Goal: Task Accomplishment & Management: Manage account settings

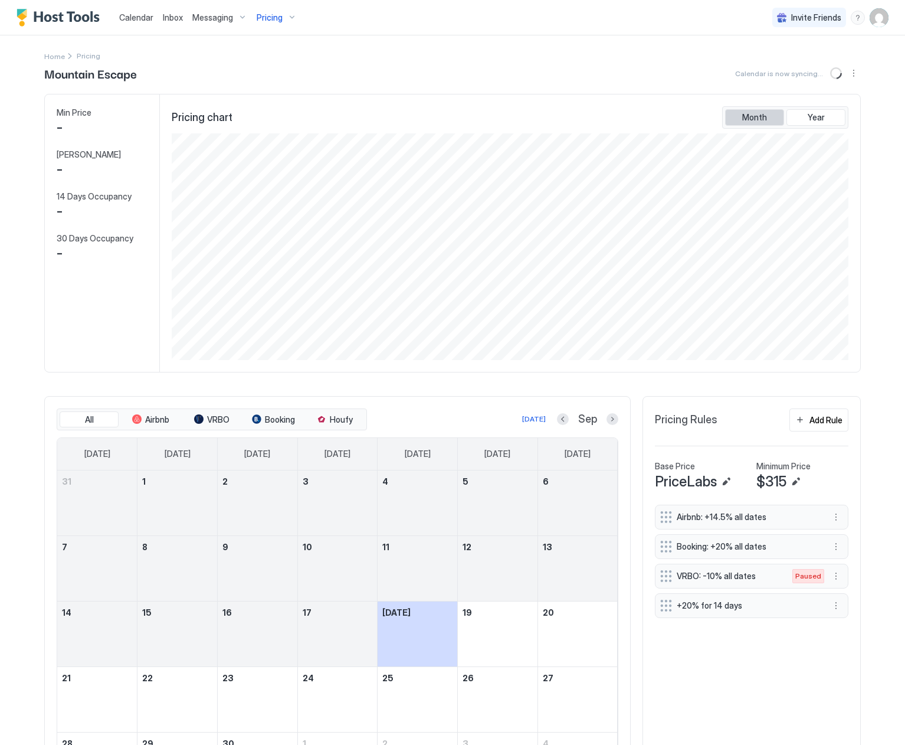
scroll to position [227, 680]
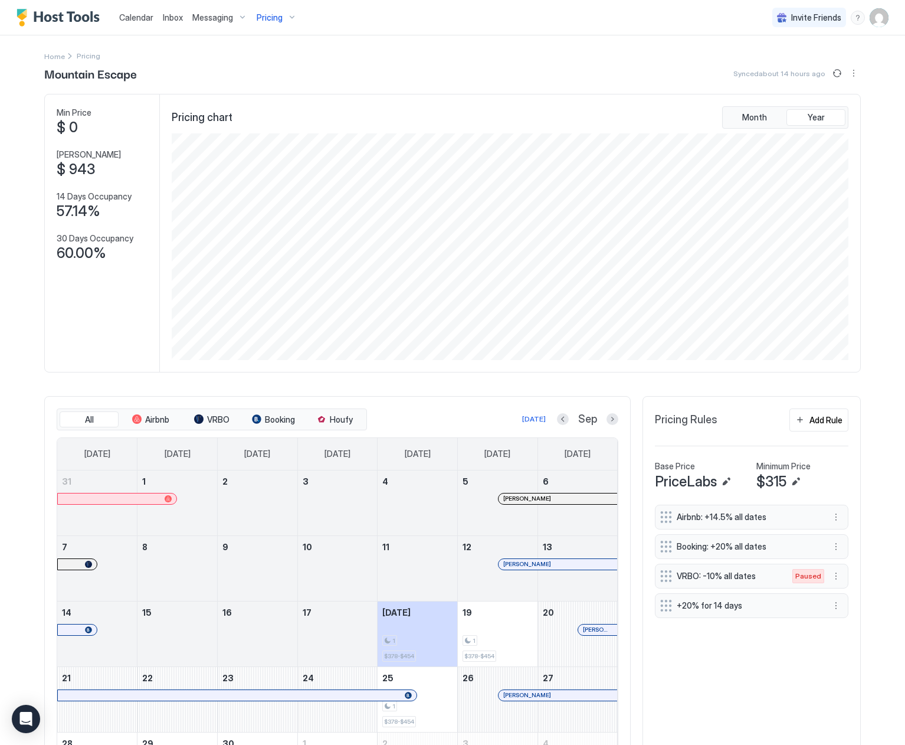
click at [870, 18] on img "User profile" at bounding box center [879, 17] width 19 height 19
drag, startPoint x: 758, startPoint y: 64, endPoint x: 764, endPoint y: 69, distance: 7.6
click at [764, 69] on span "Settings" at bounding box center [764, 66] width 32 height 11
click at [772, 66] on span "Settings" at bounding box center [764, 66] width 32 height 11
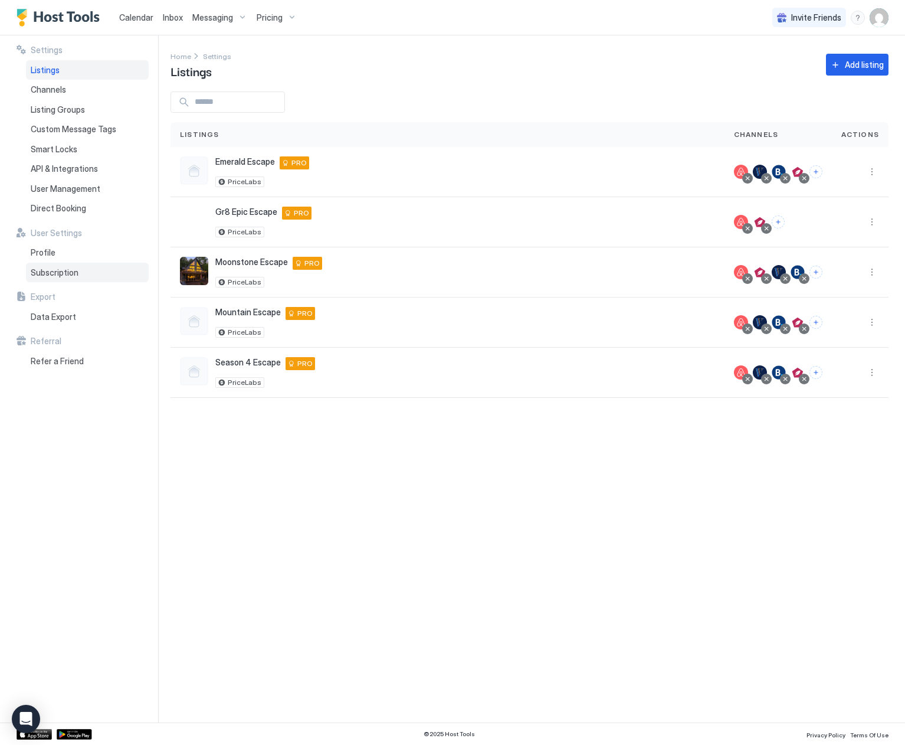
click at [50, 274] on span "Subscription" at bounding box center [55, 272] width 48 height 11
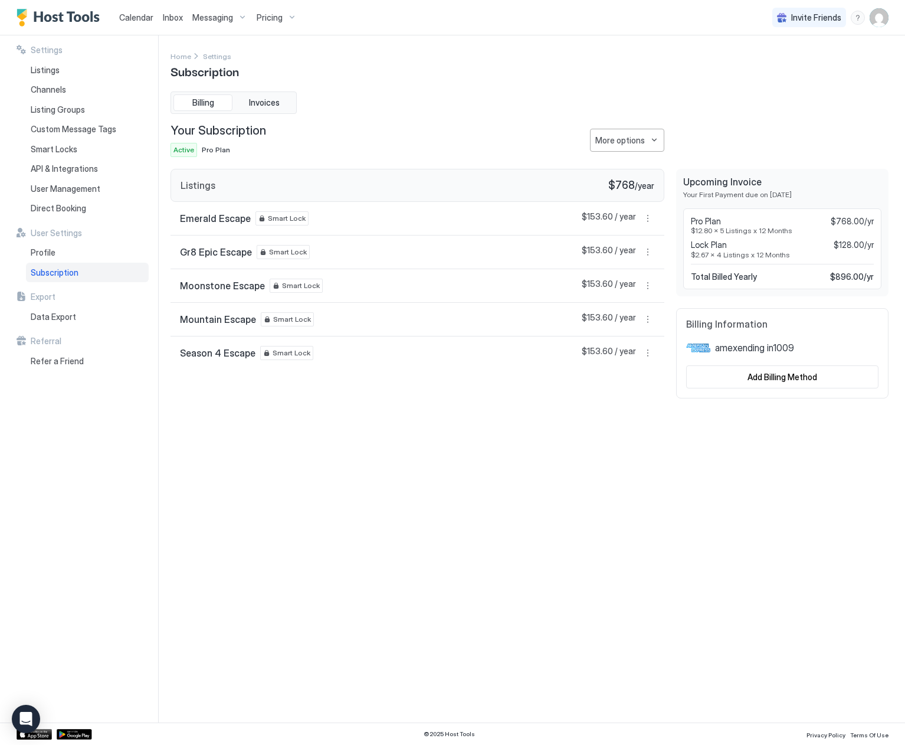
click at [761, 349] on span "amex ending in [DATE]" at bounding box center [754, 348] width 79 height 12
click at [783, 375] on div "Add Billing Method" at bounding box center [783, 377] width 70 height 12
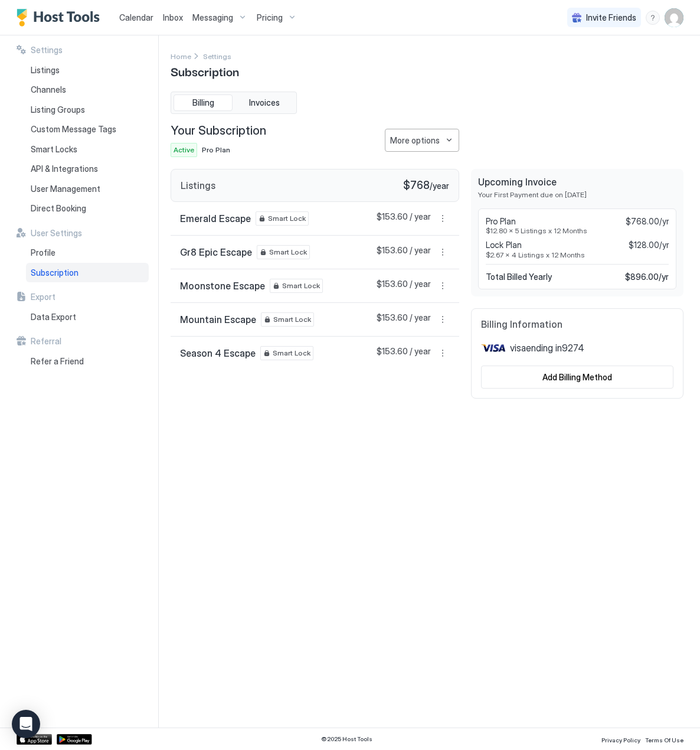
click at [360, 534] on div "Settings Home Settings Subscription Billing Invoices Your Subscription Active P…" at bounding box center [427, 381] width 513 height 663
